Goal: Use online tool/utility: Utilize a website feature to perform a specific function

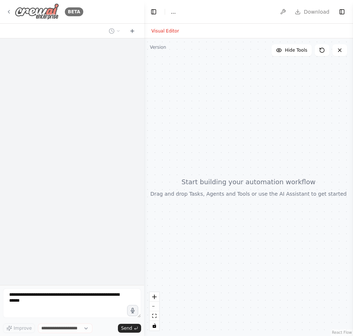
click at [50, 15] on img at bounding box center [37, 11] width 44 height 17
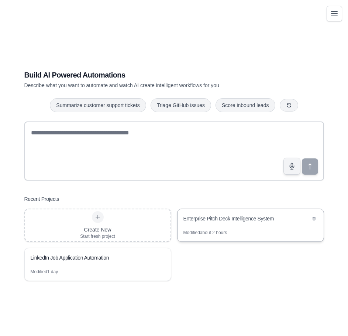
click at [216, 223] on div "Enterprise Pitch Deck Intelligence System" at bounding box center [246, 219] width 127 height 9
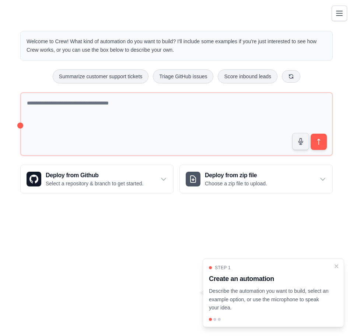
click at [333, 20] on button "Toggle navigation" at bounding box center [339, 13] width 15 height 15
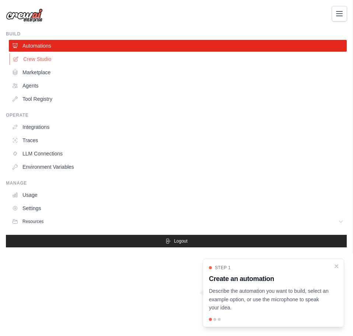
click at [40, 62] on link "Crew Studio" at bounding box center [179, 59] width 338 height 12
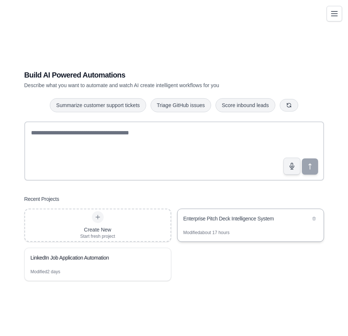
click at [213, 226] on div "Enterprise Pitch Deck Intelligence System" at bounding box center [250, 219] width 146 height 21
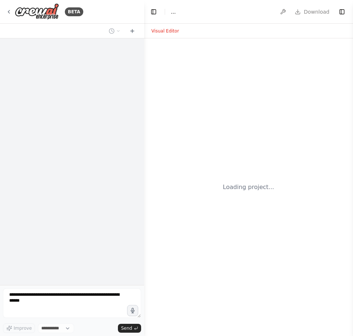
select select "****"
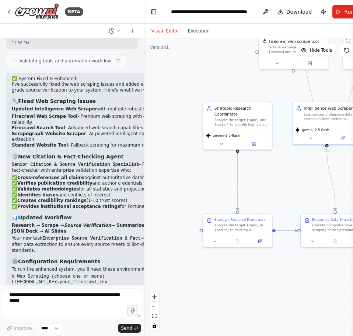
scroll to position [2536, 0]
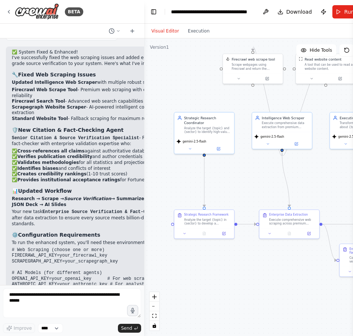
drag, startPoint x: 271, startPoint y: 184, endPoint x: 233, endPoint y: 184, distance: 37.6
click at [233, 184] on div ".deletable-edge-delete-btn { width: 20px; height: 20px; border: 0px solid #ffff…" at bounding box center [261, 186] width 234 height 297
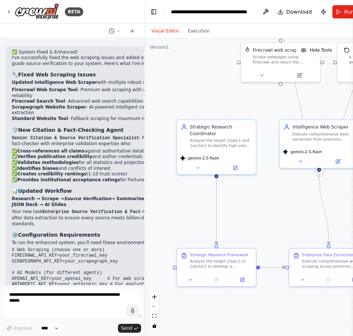
drag, startPoint x: 210, startPoint y: 163, endPoint x: 220, endPoint y: 190, distance: 28.0
click at [231, 194] on div ".deletable-edge-delete-btn { width: 20px; height: 20px; border: 0px solid #ffff…" at bounding box center [261, 186] width 234 height 297
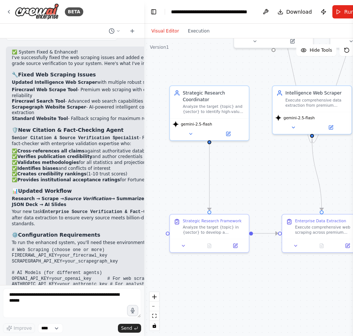
drag, startPoint x: 244, startPoint y: 192, endPoint x: 239, endPoint y: 158, distance: 34.3
click at [239, 158] on div ".deletable-edge-delete-btn { width: 20px; height: 20px; border: 0px solid #ffff…" at bounding box center [261, 186] width 234 height 297
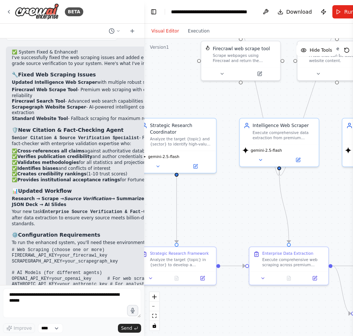
drag, startPoint x: 263, startPoint y: 189, endPoint x: 230, endPoint y: 221, distance: 46.2
click at [230, 221] on div ".deletable-edge-delete-btn { width: 20px; height: 20px; border: 0px solid #ffff…" at bounding box center [261, 186] width 234 height 297
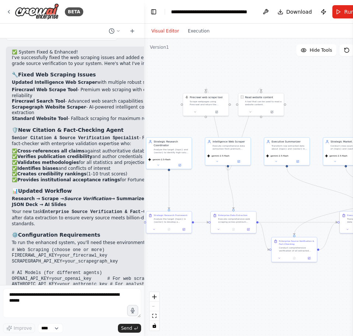
drag, startPoint x: 282, startPoint y: 210, endPoint x: 253, endPoint y: 185, distance: 38.0
click at [253, 185] on div ".deletable-edge-delete-btn { width: 20px; height: 20px; border: 0px solid #ffff…" at bounding box center [261, 186] width 234 height 297
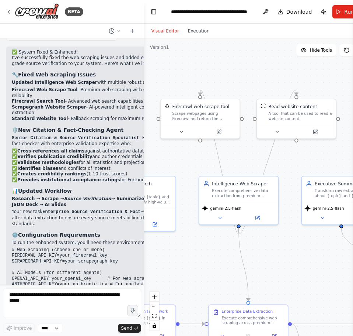
click at [221, 138] on div "Firecrawl web scrape tool Scrape webpages using Firecrawl and return the conten…" at bounding box center [200, 118] width 80 height 40
click at [213, 131] on button at bounding box center [219, 130] width 36 height 8
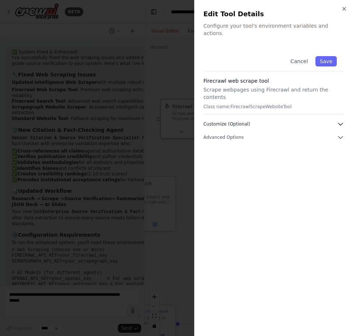
click at [240, 121] on span "Customize (Optional)" at bounding box center [227, 124] width 47 height 6
click at [236, 161] on span "Advanced Options" at bounding box center [224, 164] width 40 height 6
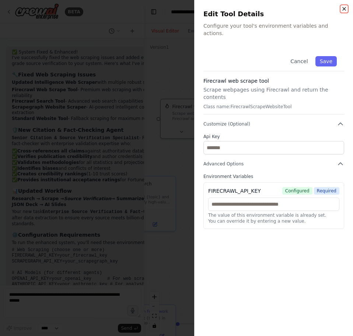
click at [346, 9] on icon "button" at bounding box center [344, 9] width 6 height 6
